Goal: Task Accomplishment & Management: Complete application form

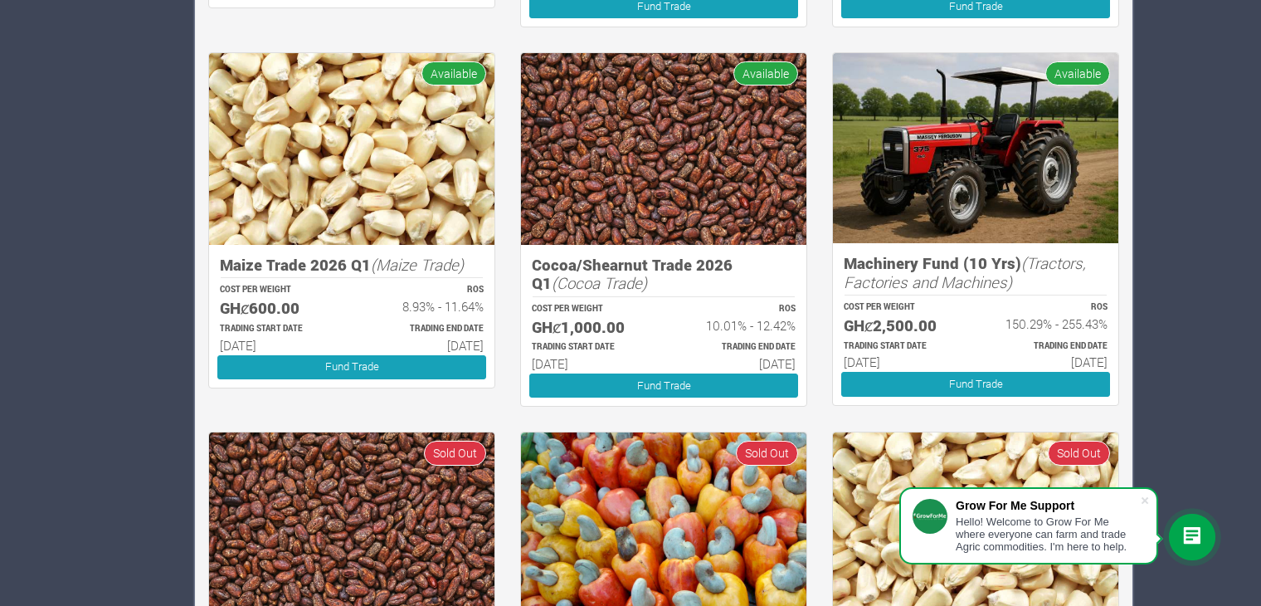
scroll to position [1730, 0]
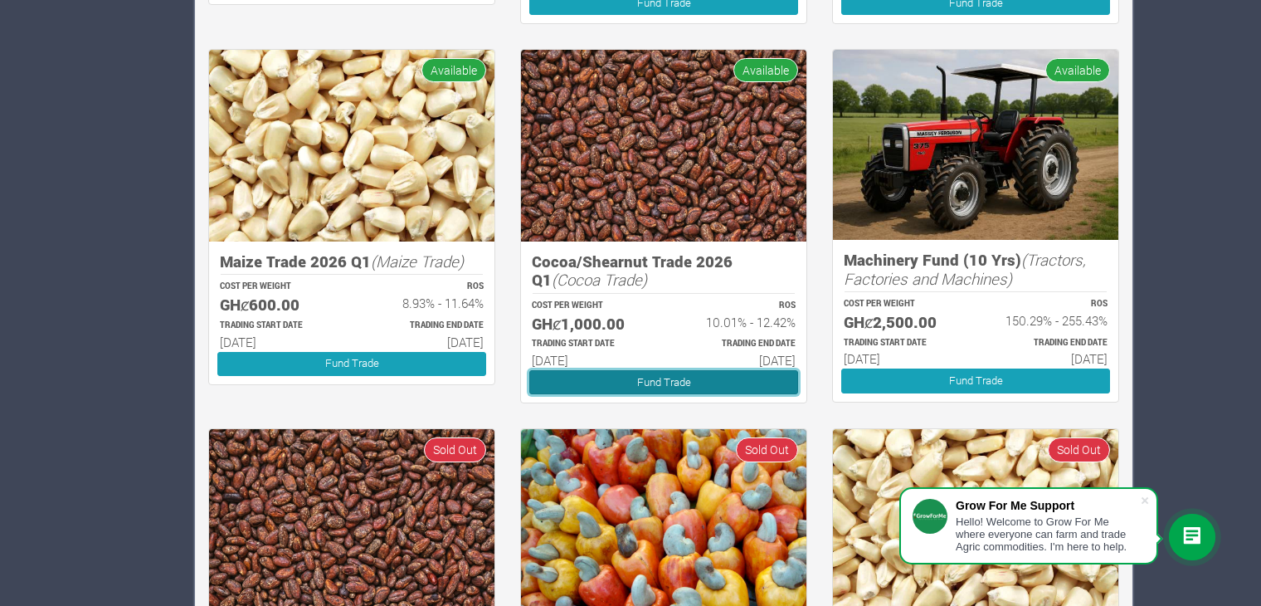
click at [610, 381] on link "Fund Trade" at bounding box center [663, 382] width 269 height 24
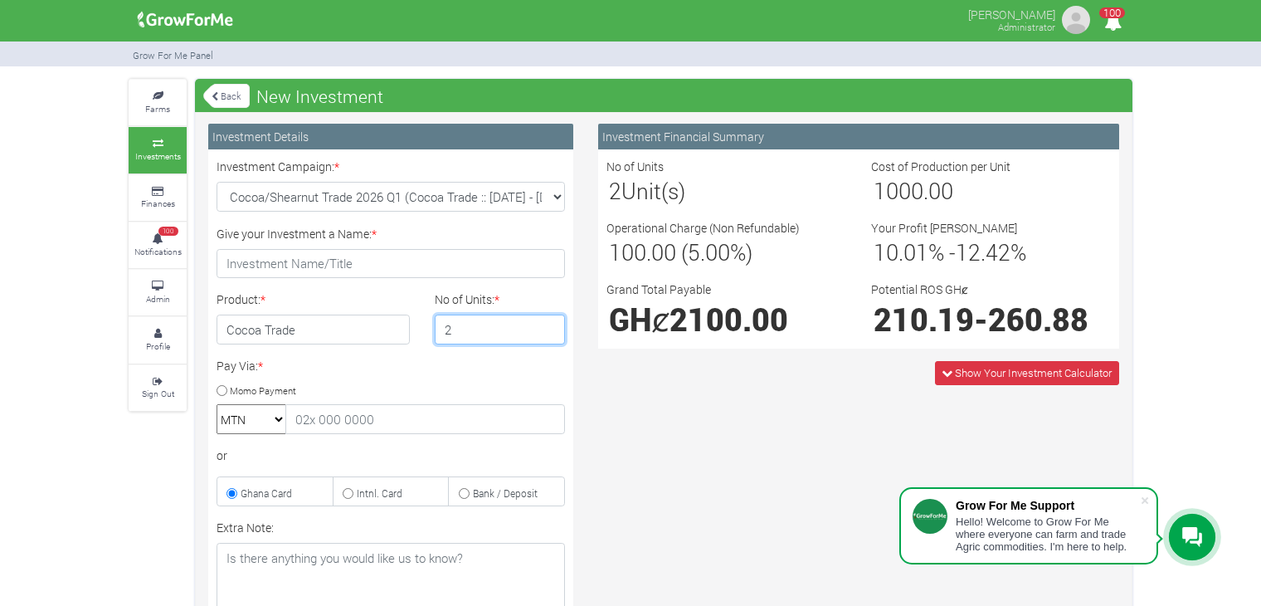
click at [549, 320] on input "2" at bounding box center [500, 330] width 131 height 30
type input "1"
click at [548, 335] on input "1" at bounding box center [500, 330] width 131 height 30
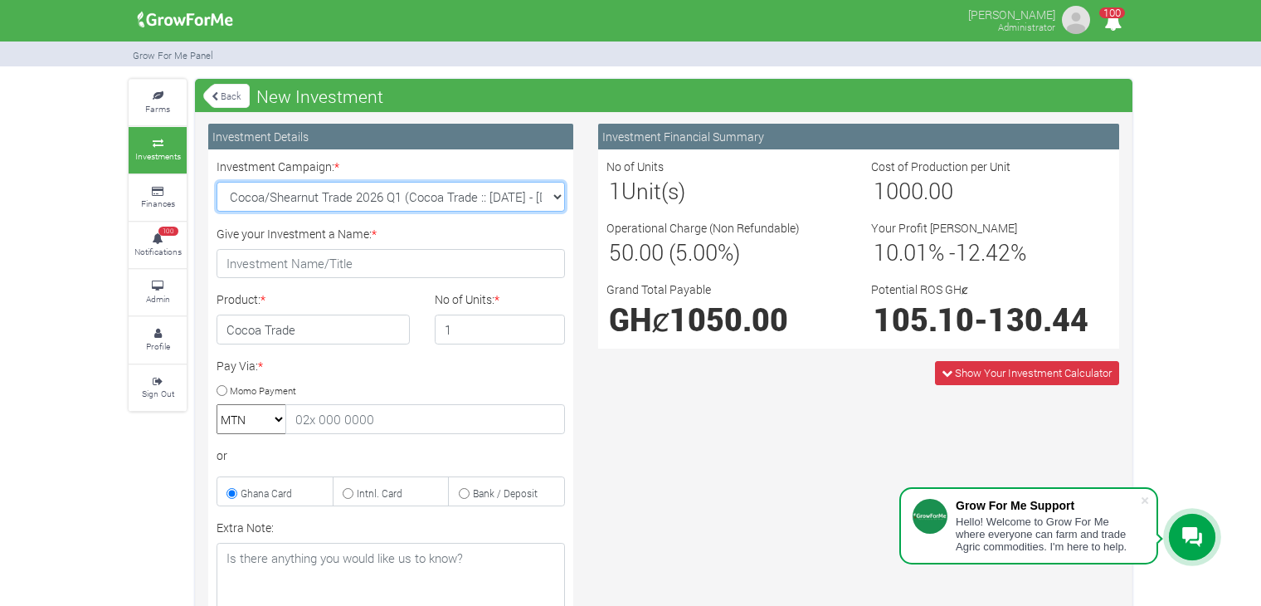
click at [551, 191] on select "Cocoa/Shearnut Trade 2026 Q1 (Cocoa Trade :: [DATE] - [DATE]) Maize Trade 2026 …" at bounding box center [391, 197] width 349 height 30
select select "50"
click at [217, 182] on select "Cocoa/Shearnut Trade 2026 Q1 (Cocoa Trade :: [DATE] - [DATE]) Maize Trade 2026 …" at bounding box center [391, 197] width 349 height 30
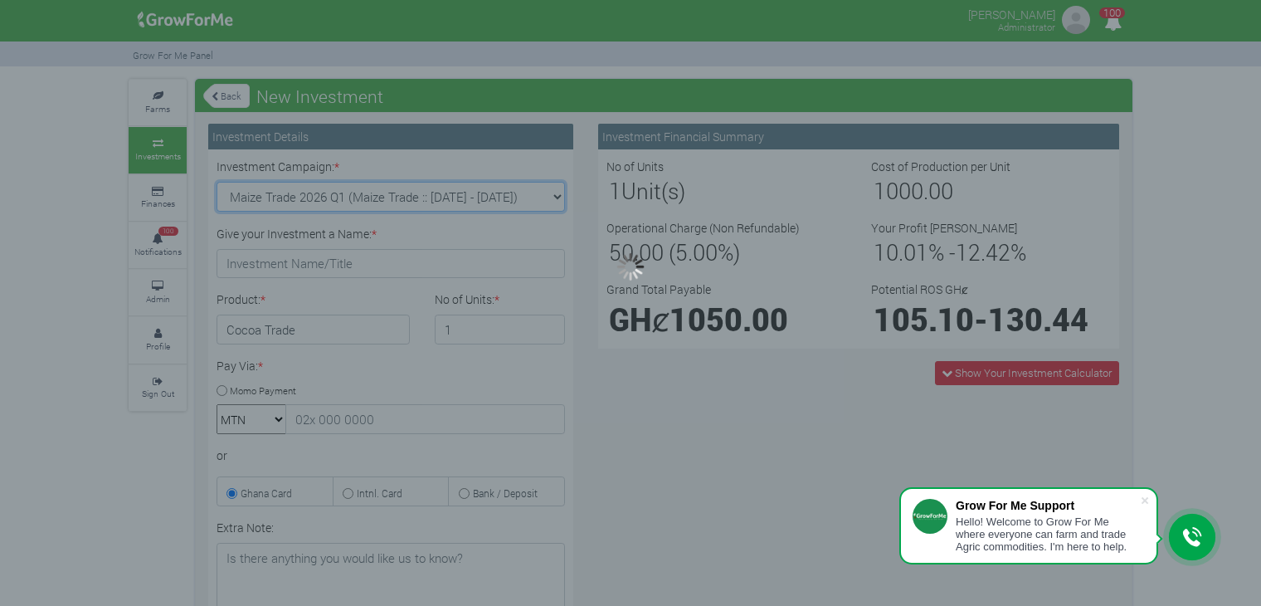
type input "1"
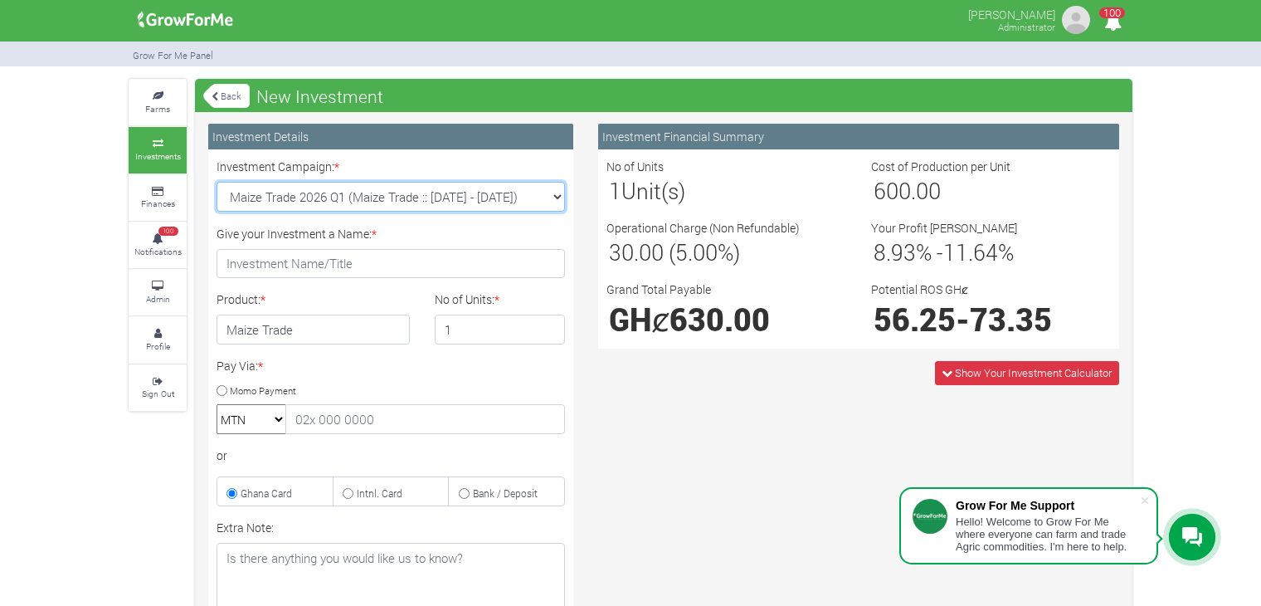
click at [558, 196] on select "Cocoa/Shearnut Trade 2026 Q1 (Cocoa Trade :: [DATE] - [DATE]) Maize Trade 2026 …" at bounding box center [391, 197] width 349 height 30
select select "51"
click at [217, 182] on select "Cocoa/Shearnut Trade 2026 Q1 (Cocoa Trade :: [DATE] - [DATE]) Maize Trade 2026 …" at bounding box center [391, 197] width 349 height 30
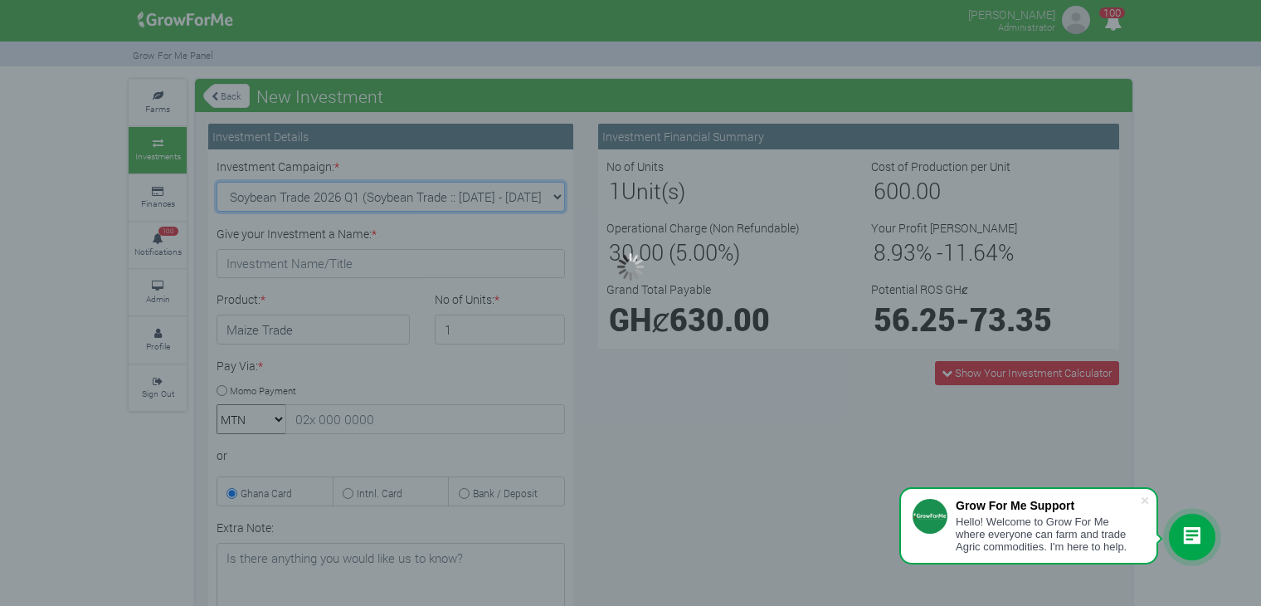
type input "1"
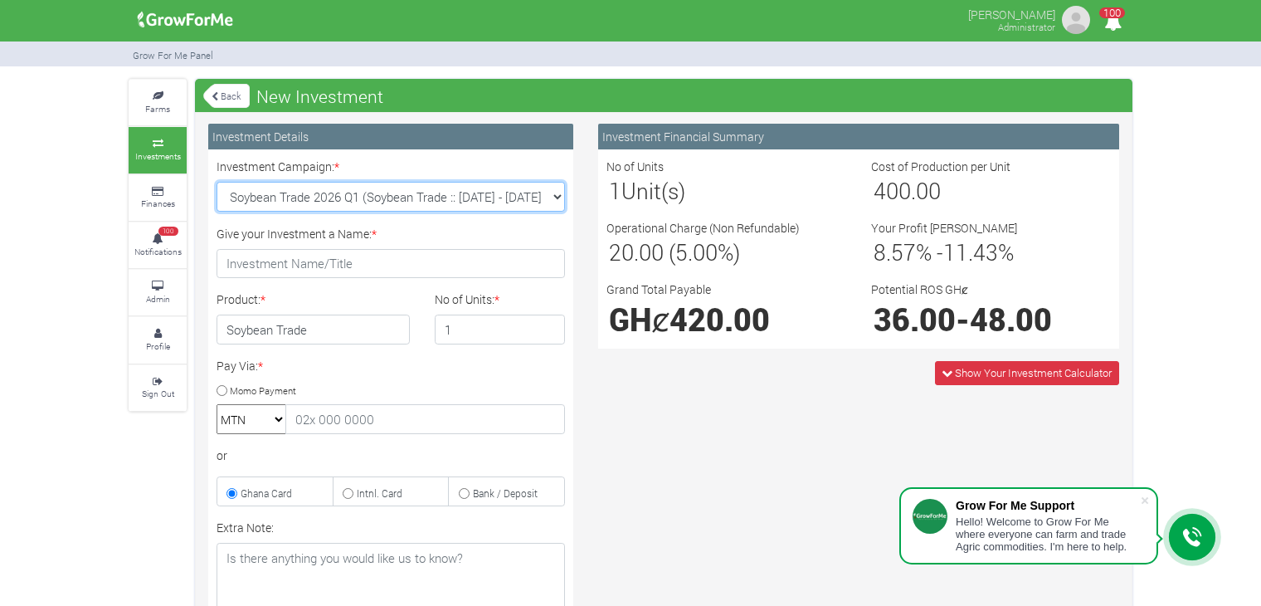
click at [558, 201] on select "Cocoa/Shearnut Trade 2026 Q1 (Cocoa Trade :: [DATE] - [DATE]) Maize Trade 2026 …" at bounding box center [391, 197] width 349 height 30
select select "52"
click at [217, 182] on select "Cocoa/Shearnut Trade 2026 Q1 (Cocoa Trade :: [DATE] - [DATE]) Maize Trade 2026 …" at bounding box center [391, 197] width 349 height 30
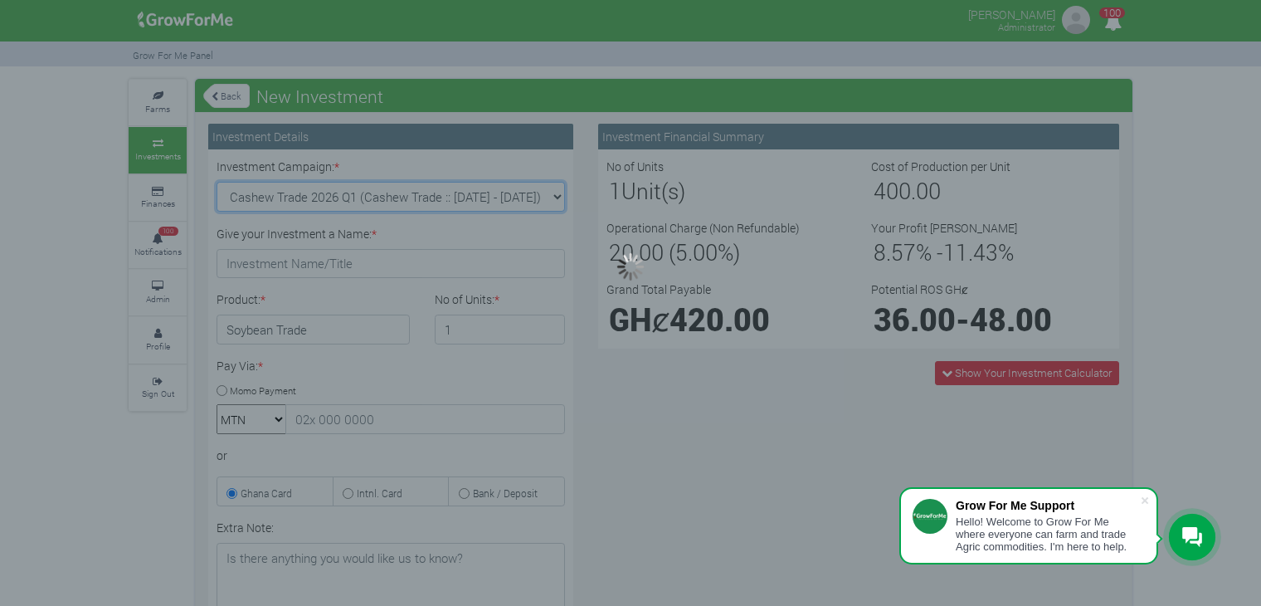
type input "1"
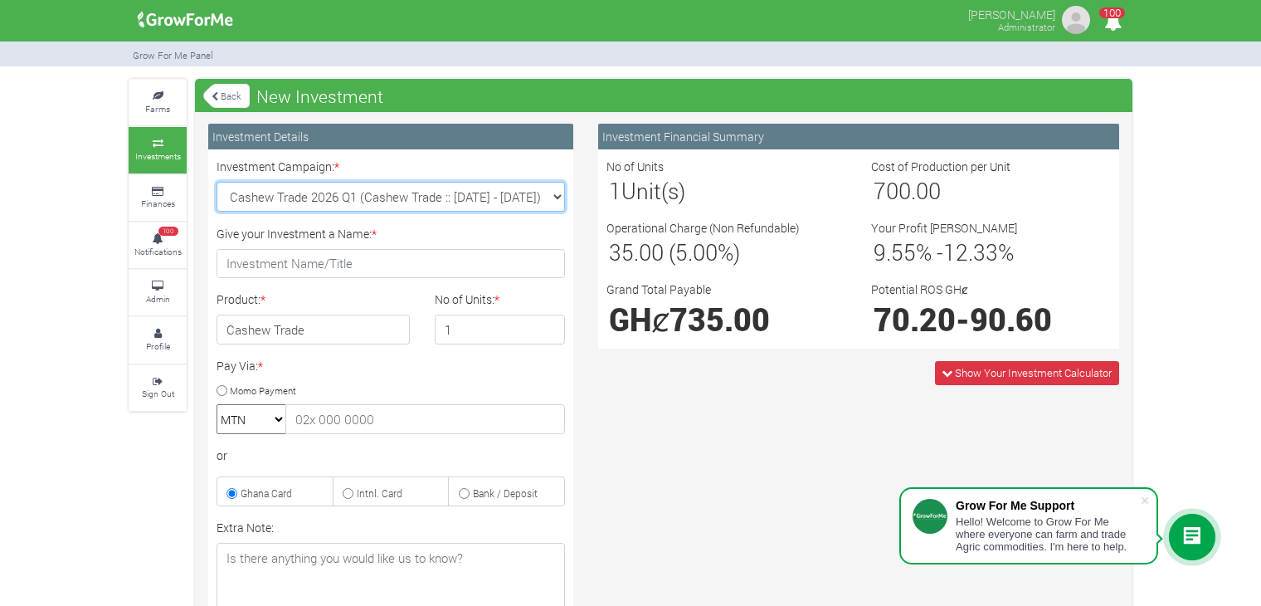
click at [549, 200] on select "Cocoa/Shearnut Trade 2026 Q1 (Cocoa Trade :: [DATE] - [DATE]) Maize Trade 2026 …" at bounding box center [391, 197] width 349 height 30
select select "53"
click at [217, 182] on select "Cocoa/Shearnut Trade 2026 Q1 (Cocoa Trade :: [DATE] - [DATE]) Maize Trade 2026 …" at bounding box center [391, 197] width 349 height 30
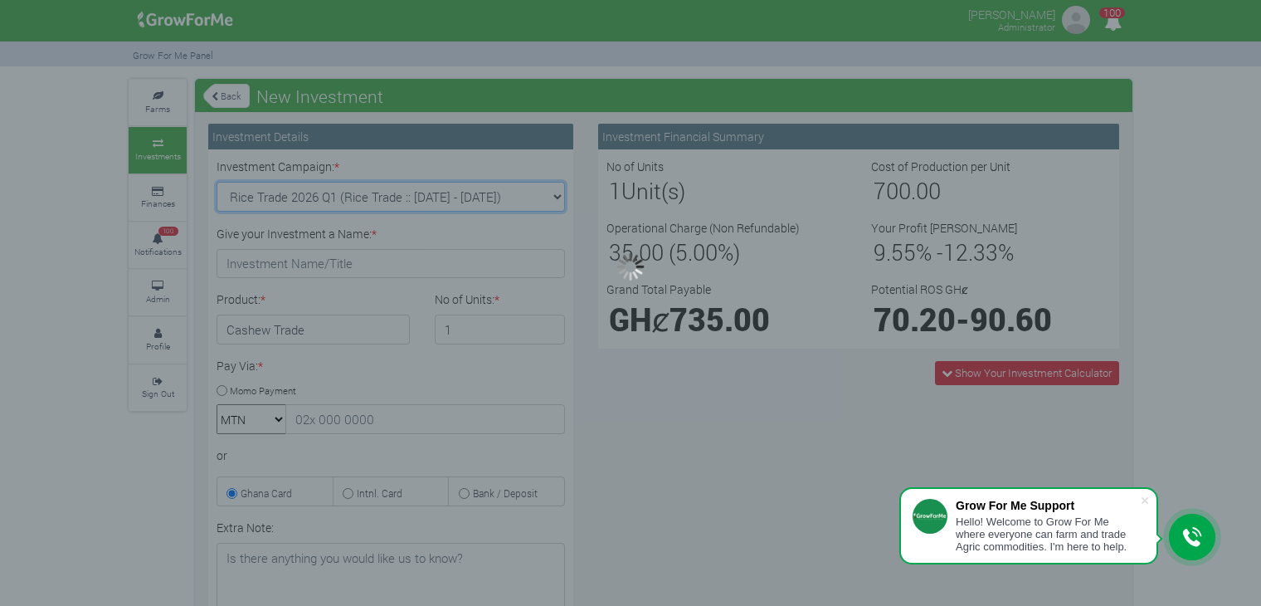
type input "1"
